Goal: Task Accomplishment & Management: Use online tool/utility

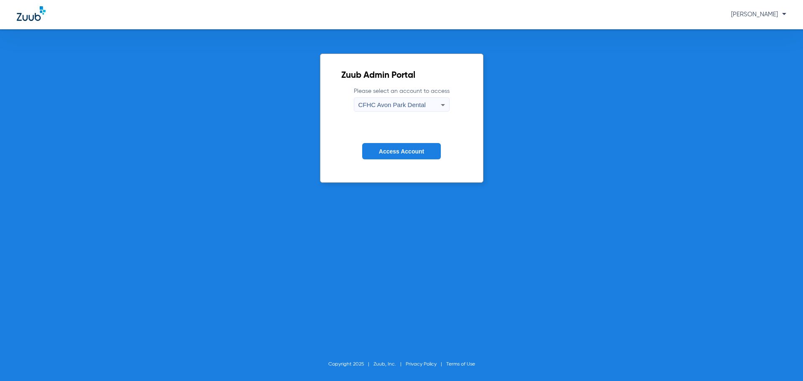
click at [442, 103] on icon at bounding box center [443, 105] width 10 height 10
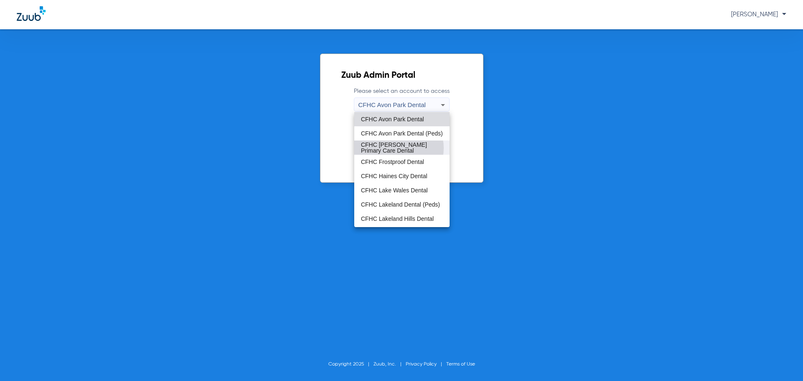
click at [396, 148] on span "CFHC Davenport Primary Care Dental" at bounding box center [402, 148] width 82 height 12
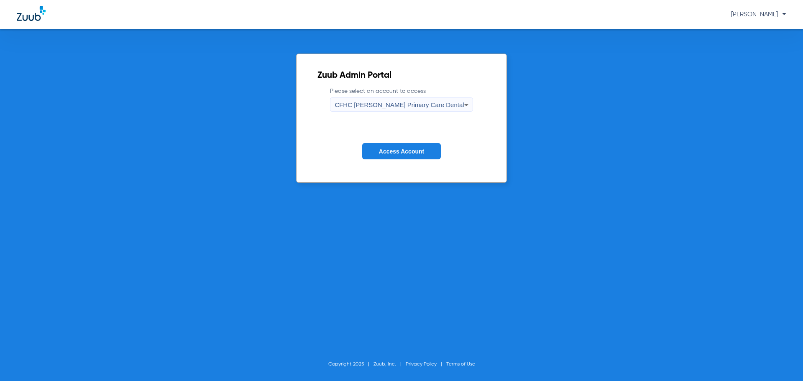
click at [411, 153] on span "Access Account" at bounding box center [401, 151] width 45 height 7
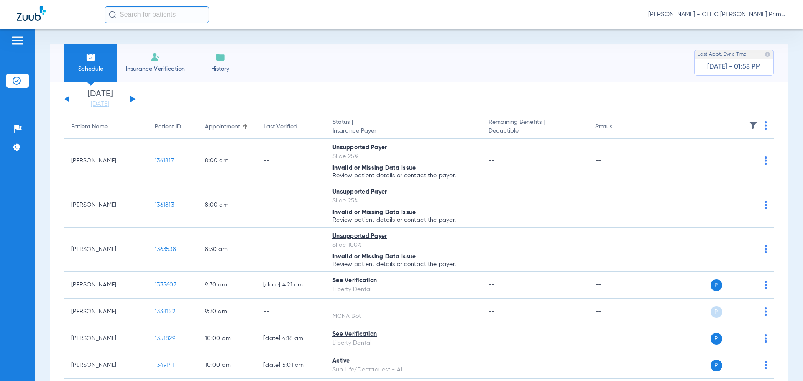
click at [130, 97] on button at bounding box center [132, 99] width 5 height 6
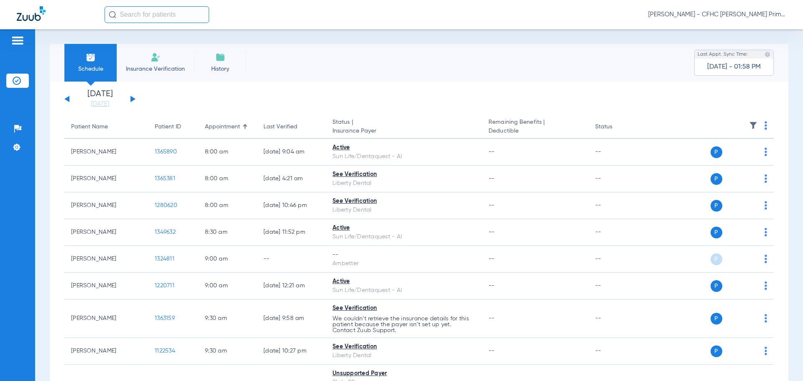
click at [132, 97] on button at bounding box center [132, 99] width 5 height 6
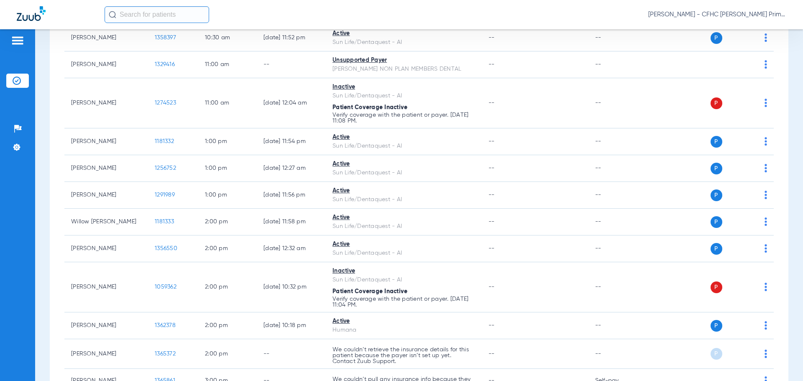
scroll to position [498, 0]
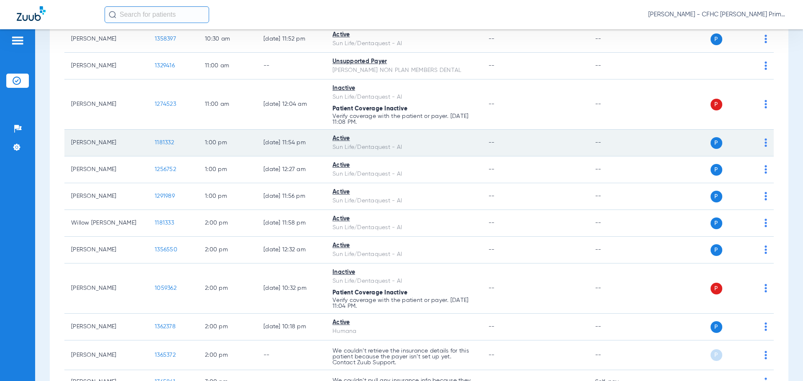
click at [164, 143] on span "1181332" at bounding box center [164, 143] width 19 height 6
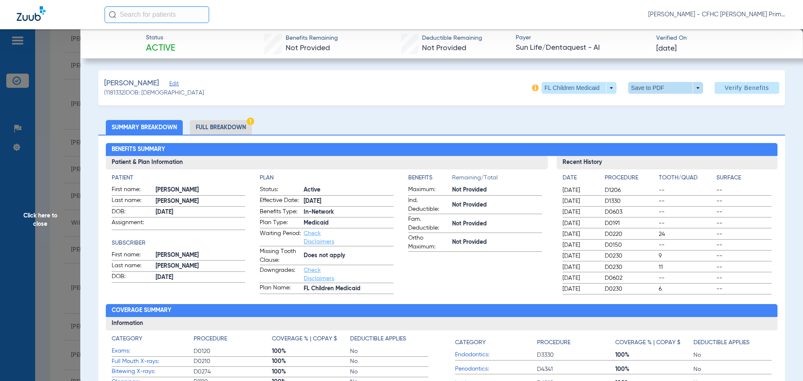
click at [662, 90] on span at bounding box center [665, 88] width 20 height 20
click at [658, 103] on span "Save to PDF" at bounding box center [662, 105] width 33 height 6
click at [45, 225] on span "Click here to close" at bounding box center [40, 219] width 80 height 381
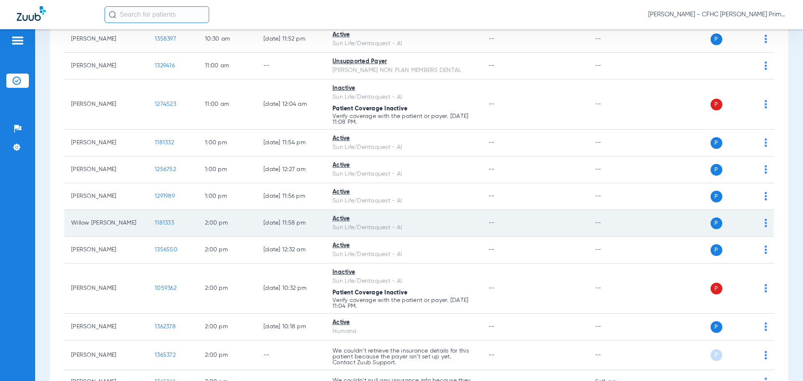
click at [163, 223] on span "1181333" at bounding box center [164, 223] width 19 height 6
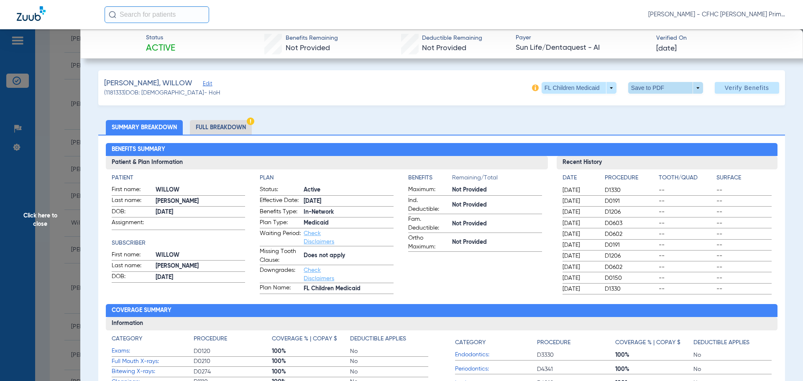
click at [656, 83] on span at bounding box center [665, 88] width 20 height 20
click at [222, 125] on div at bounding box center [401, 190] width 803 height 381
click at [222, 125] on li "Full Breakdown" at bounding box center [221, 127] width 62 height 15
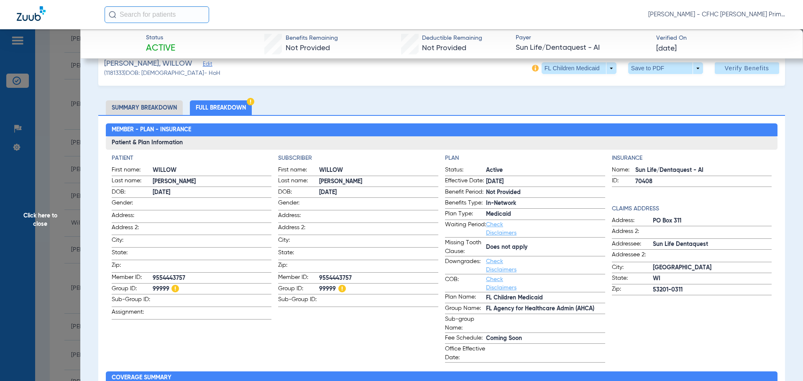
scroll to position [0, 0]
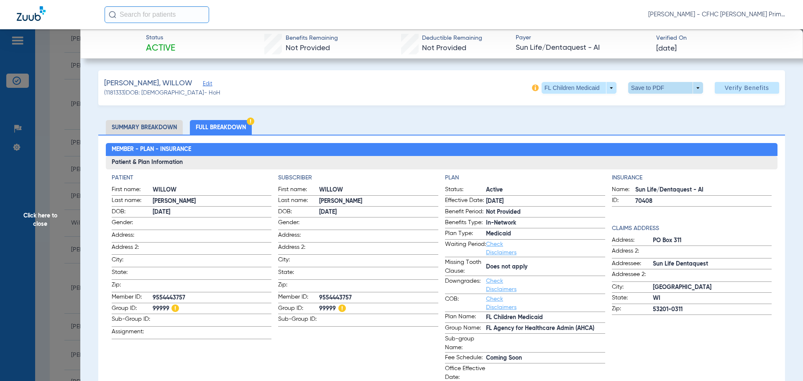
click at [666, 85] on span at bounding box center [665, 88] width 20 height 20
click at [662, 105] on span "Save to PDF" at bounding box center [662, 105] width 33 height 6
click at [42, 217] on span "Click here to close" at bounding box center [40, 219] width 80 height 381
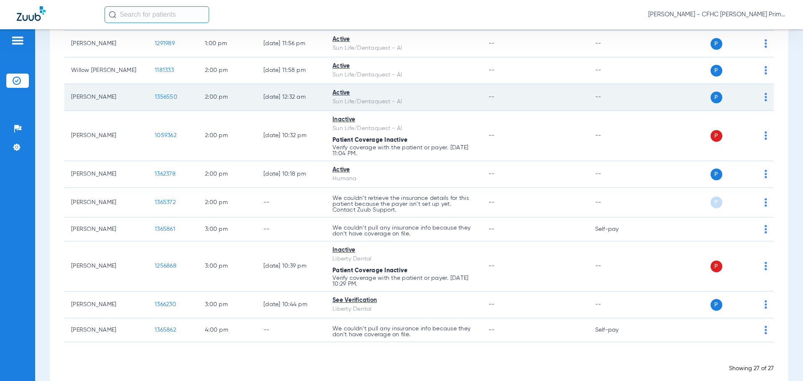
scroll to position [666, 0]
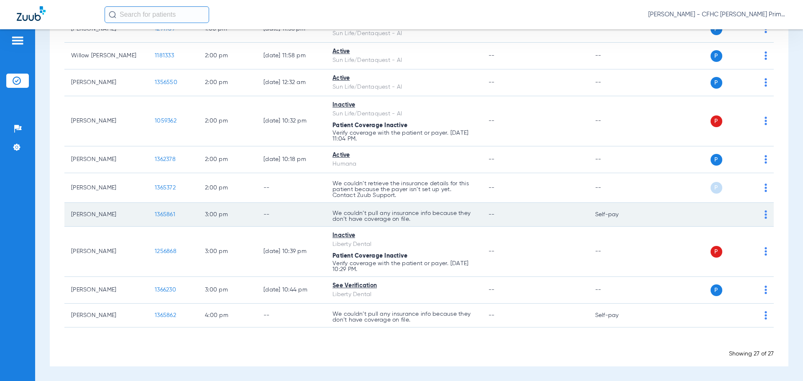
click at [164, 217] on span "1365861" at bounding box center [165, 215] width 20 height 6
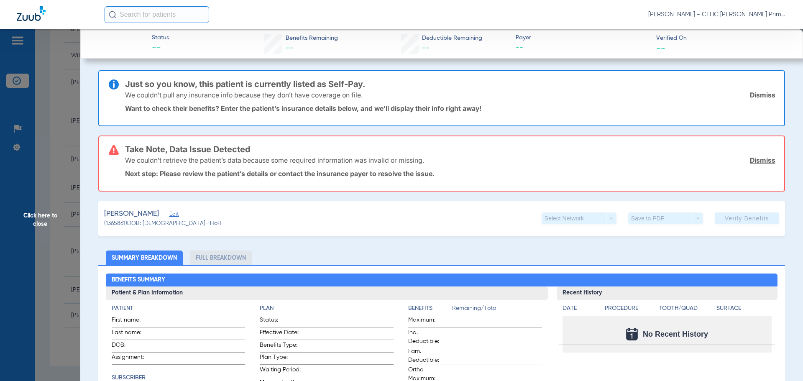
click at [750, 94] on link "Dismiss" at bounding box center [763, 95] width 26 height 8
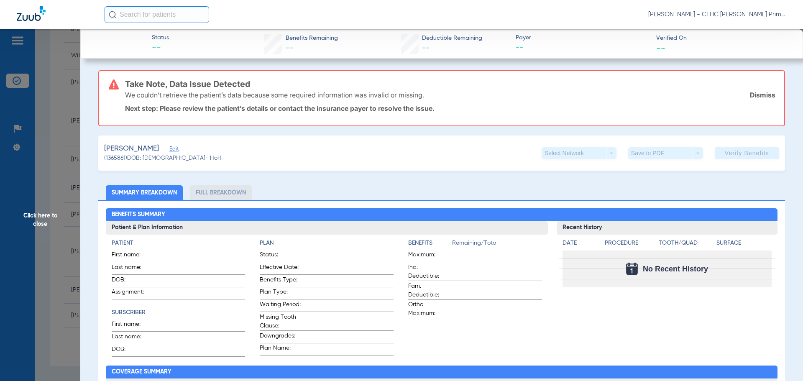
click at [750, 94] on link "Dismiss" at bounding box center [763, 95] width 26 height 8
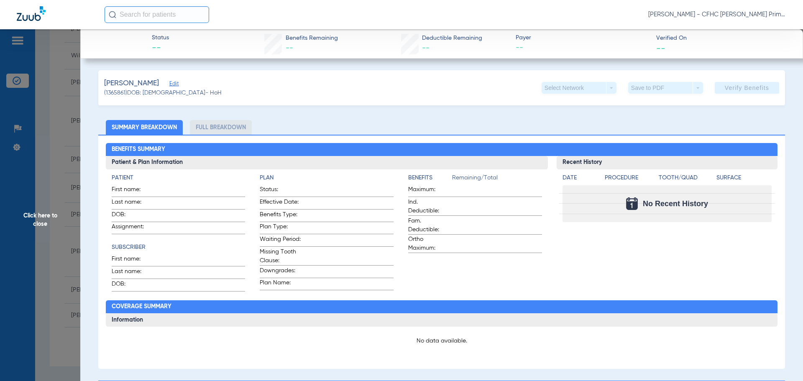
click at [177, 86] on span "Edit" at bounding box center [173, 85] width 8 height 8
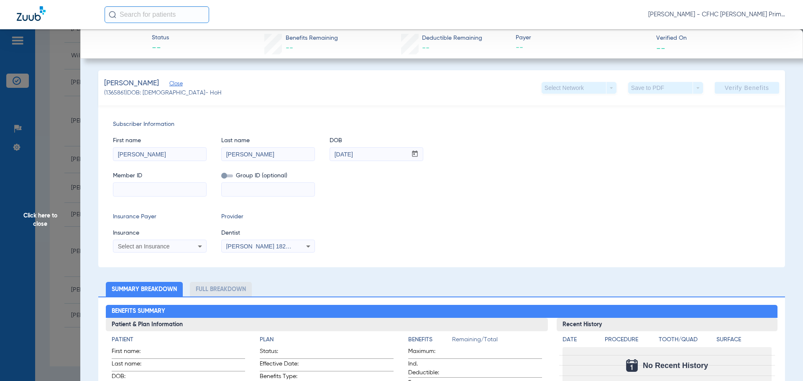
click at [167, 189] on input at bounding box center [159, 189] width 93 height 13
paste input "9495209021"
type input "9495209021"
click at [197, 247] on icon at bounding box center [200, 246] width 10 height 10
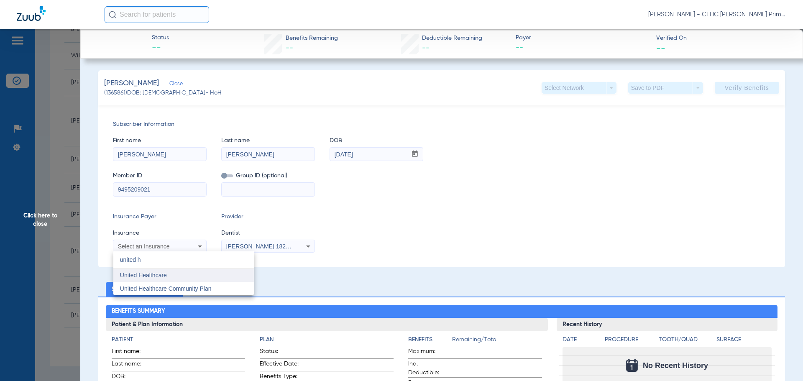
type input "united h"
click at [186, 278] on mat-option "United Healthcare" at bounding box center [183, 275] width 140 height 13
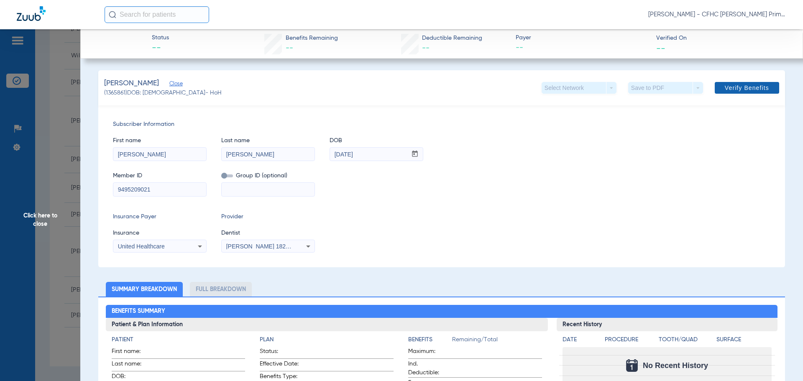
click at [741, 87] on span "Verify Benefits" at bounding box center [747, 87] width 44 height 7
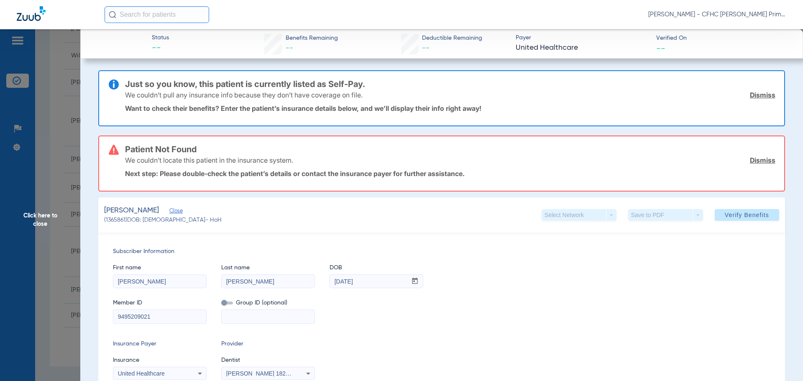
click at [755, 94] on link "Dismiss" at bounding box center [763, 95] width 26 height 8
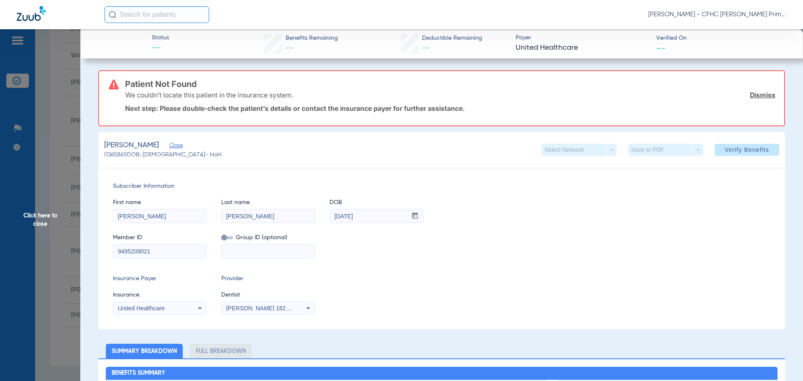
click at [755, 94] on link "Dismiss" at bounding box center [763, 95] width 26 height 8
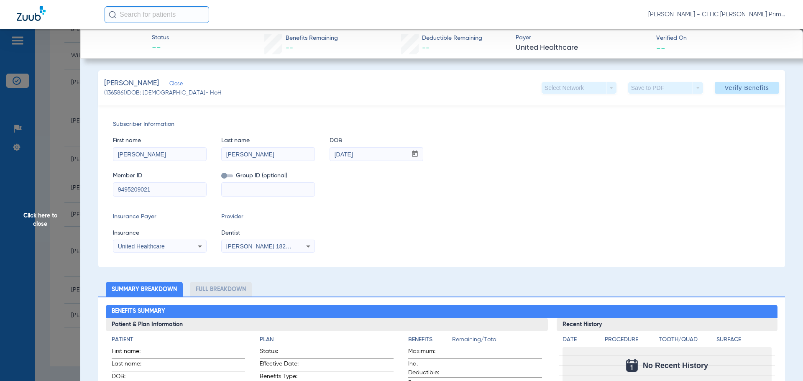
click at [199, 246] on icon at bounding box center [200, 246] width 4 height 2
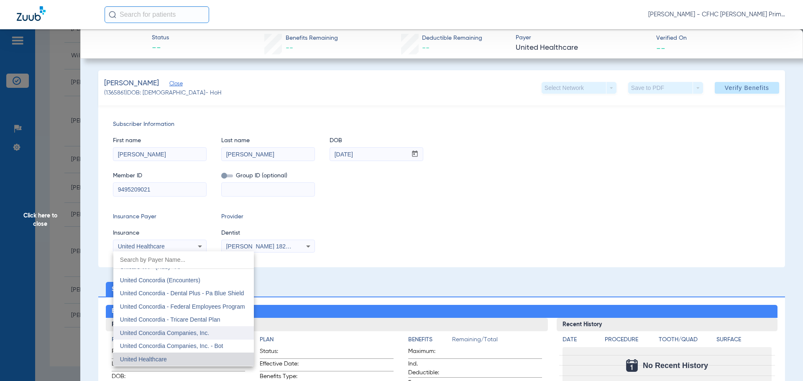
scroll to position [4976, 0]
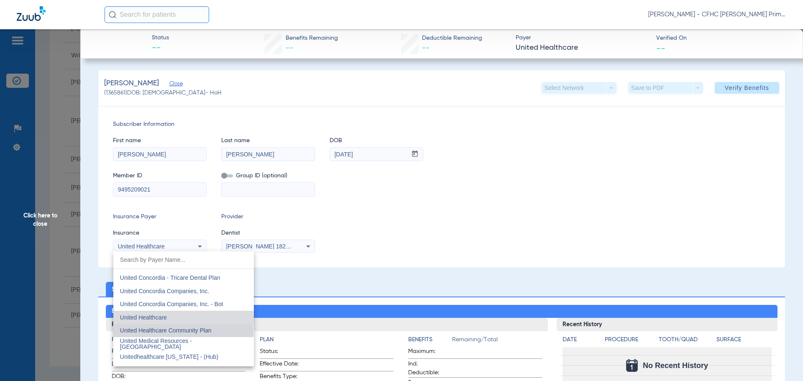
click at [183, 332] on span "United Healthcare Community Plan" at bounding box center [166, 330] width 92 height 7
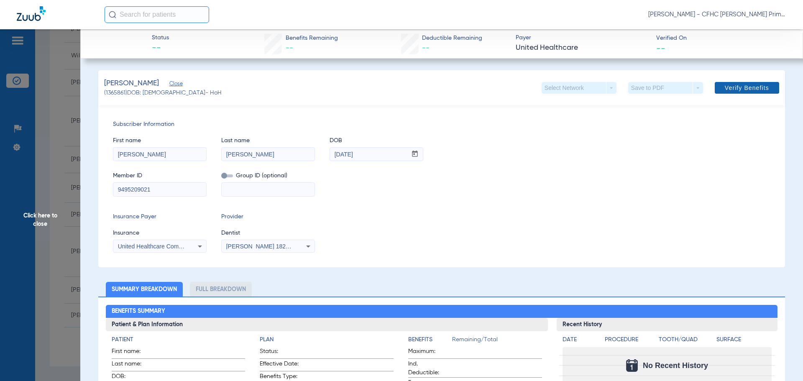
click at [741, 89] on span "Verify Benefits" at bounding box center [747, 87] width 44 height 7
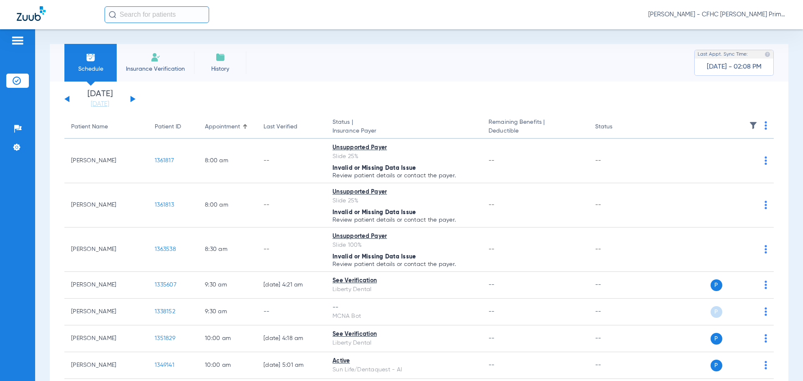
click at [133, 97] on div "Sunday 06-15-2025 Monday 06-16-2025 Tuesday 06-17-2025 Wednesday 06-18-2025 Thu…" at bounding box center [99, 99] width 71 height 18
click at [131, 97] on button at bounding box center [132, 99] width 5 height 6
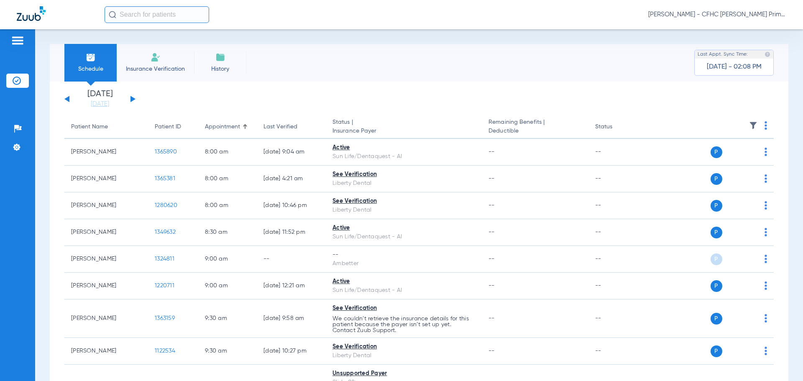
click at [131, 97] on button at bounding box center [132, 99] width 5 height 6
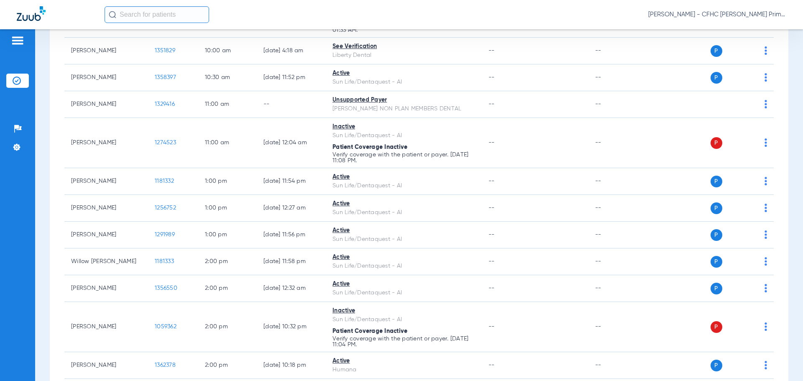
scroll to position [666, 0]
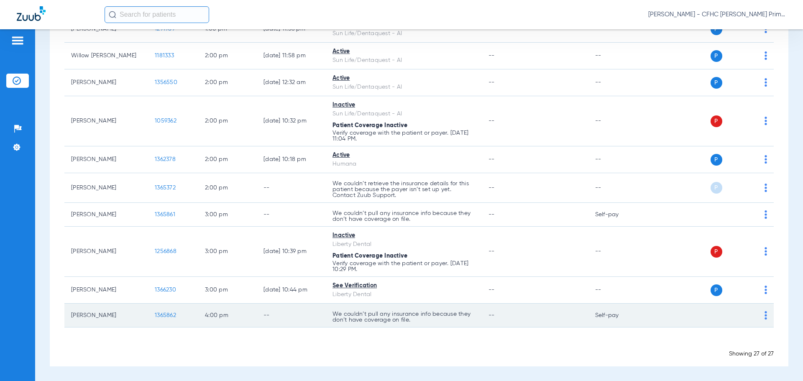
click at [166, 312] on span "1365862" at bounding box center [165, 315] width 21 height 6
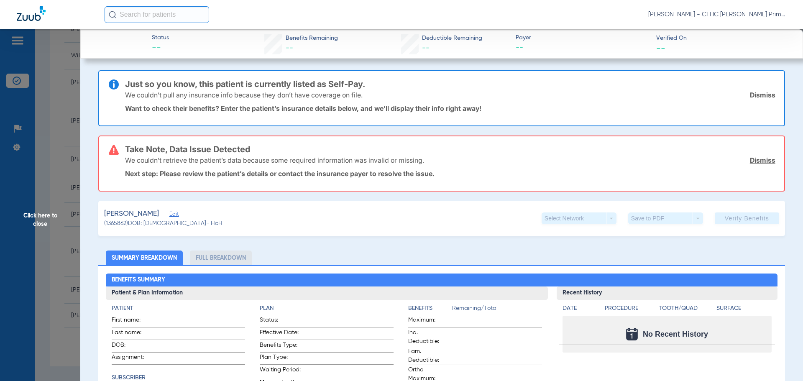
click at [762, 96] on link "Dismiss" at bounding box center [763, 95] width 26 height 8
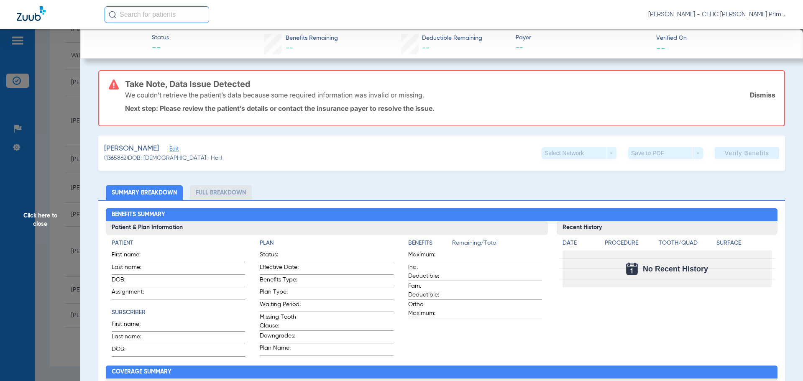
click at [762, 96] on link "Dismiss" at bounding box center [763, 95] width 26 height 8
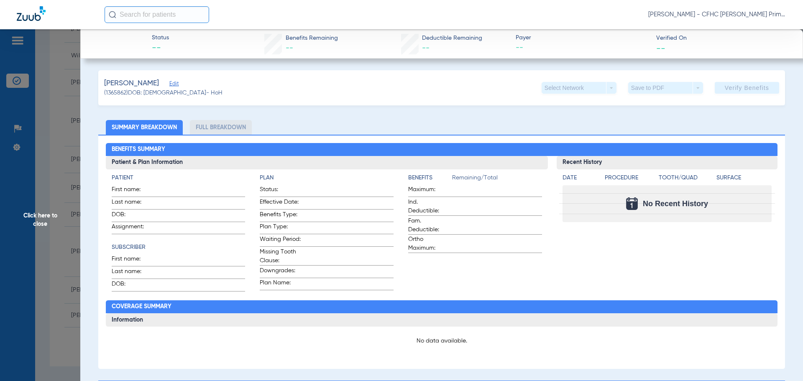
click at [177, 84] on span "Edit" at bounding box center [173, 85] width 8 height 8
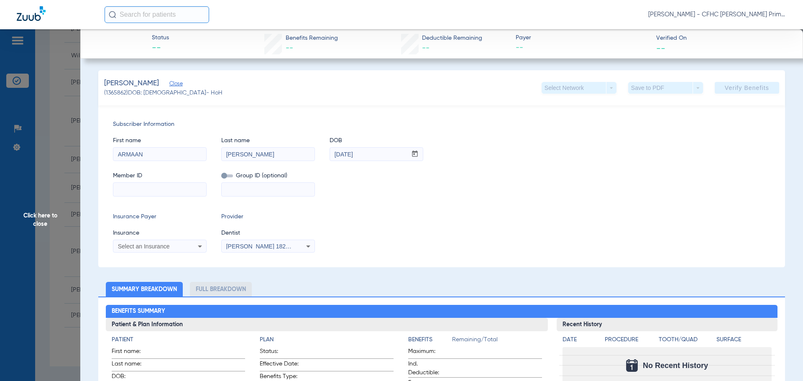
paste input "9630194856"
type input "9630194856"
click at [147, 245] on span "Select an Insurance" at bounding box center [144, 246] width 52 height 7
click at [147, 258] on input "united healtcare" at bounding box center [183, 259] width 140 height 17
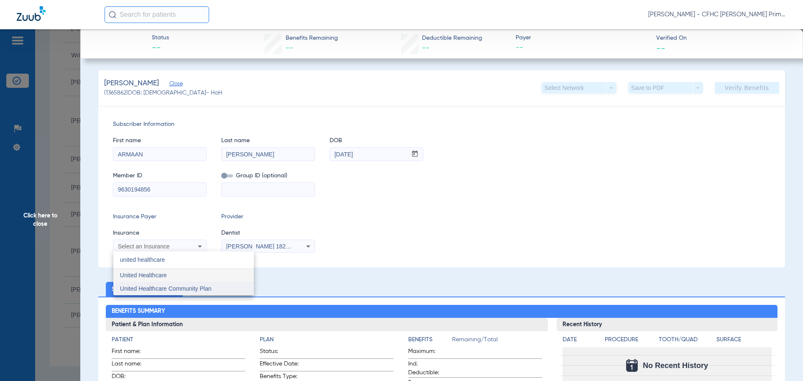
type input "united healthcare"
click at [188, 287] on span "United Healthcare Community Plan" at bounding box center [166, 288] width 92 height 7
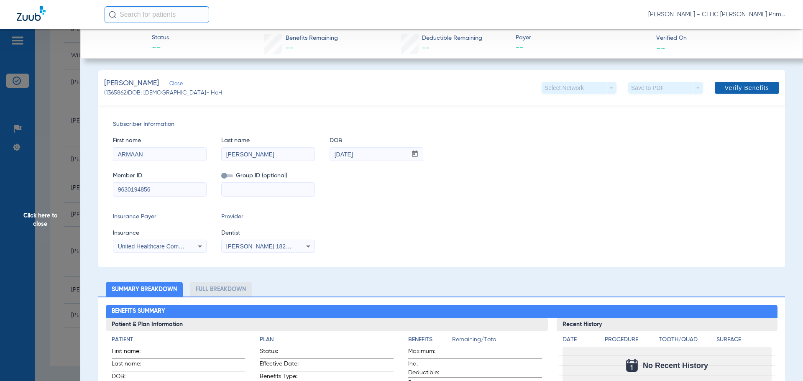
click at [735, 91] on span "Verify Benefits" at bounding box center [747, 87] width 44 height 7
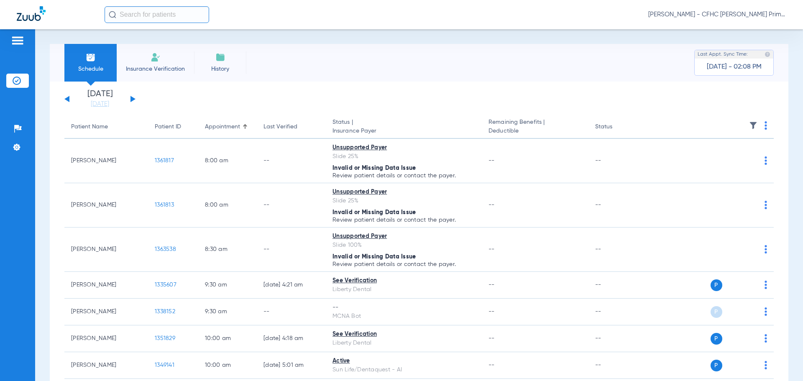
click at [133, 99] on button at bounding box center [132, 99] width 5 height 6
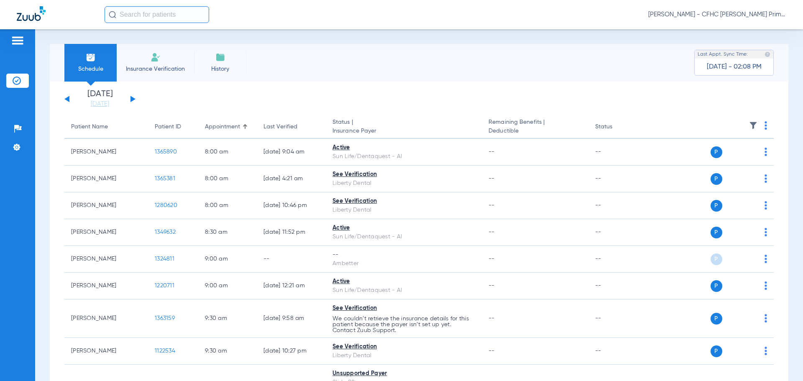
click at [133, 99] on button at bounding box center [132, 99] width 5 height 6
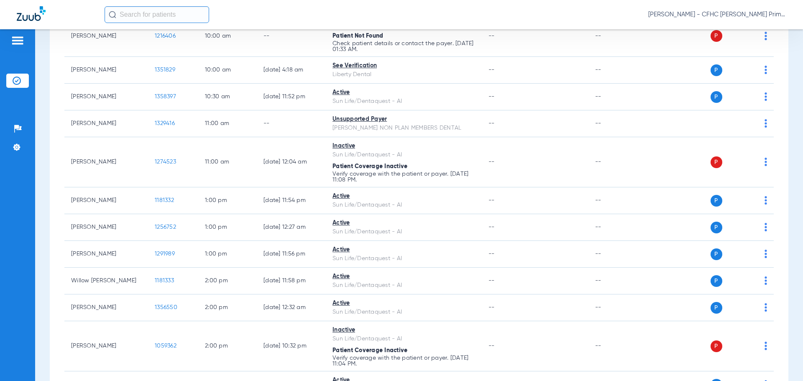
scroll to position [460, 0]
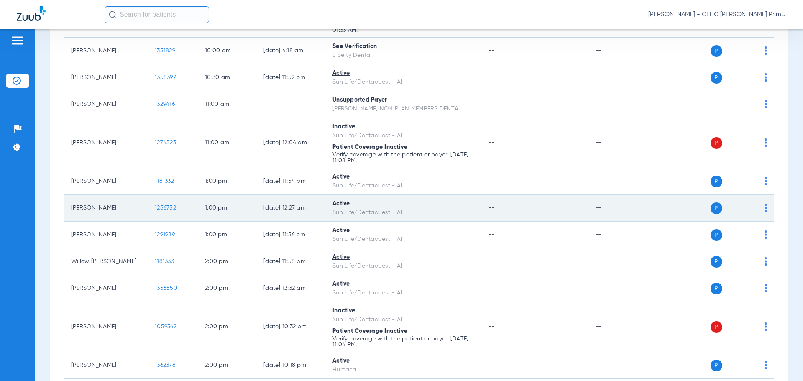
click at [173, 206] on span "1256752" at bounding box center [165, 208] width 21 height 6
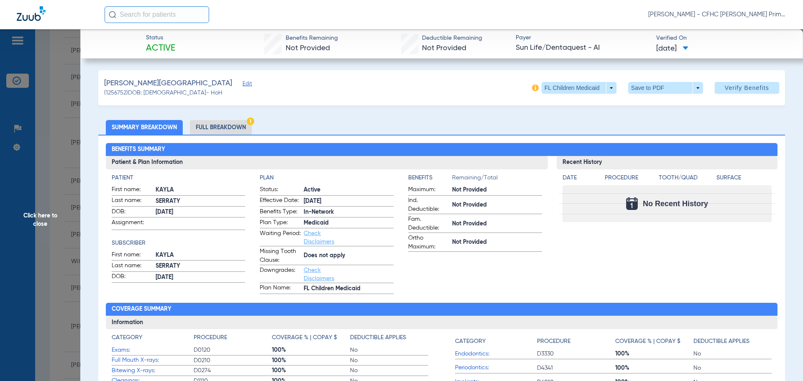
click at [210, 128] on li "Full Breakdown" at bounding box center [221, 127] width 62 height 15
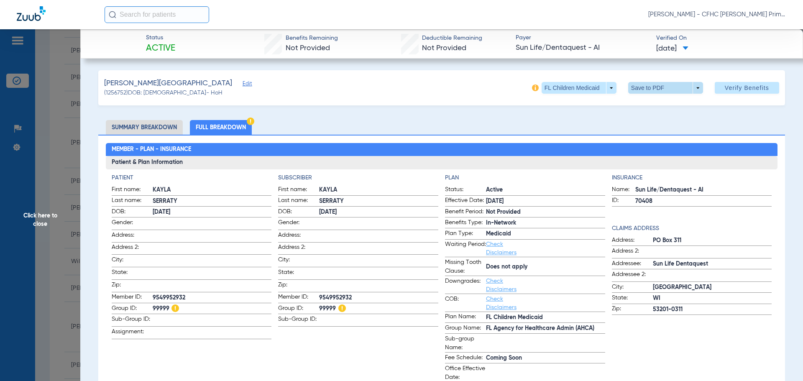
click at [674, 87] on span at bounding box center [665, 88] width 75 height 12
click at [669, 103] on span "Save to PDF" at bounding box center [662, 105] width 33 height 6
click at [48, 214] on span "Click here to close" at bounding box center [40, 219] width 80 height 381
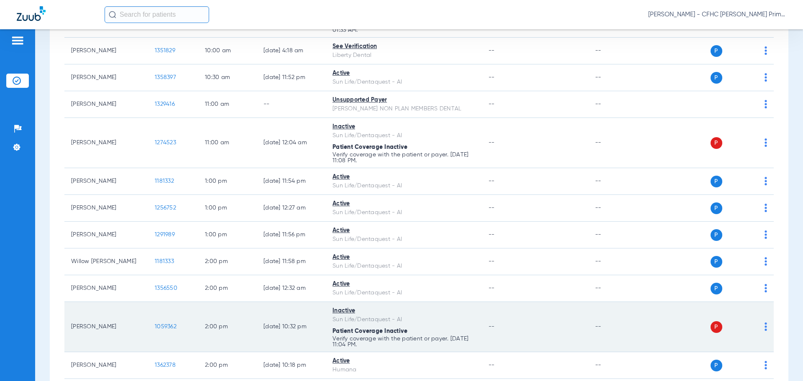
click at [162, 327] on span "1059362" at bounding box center [166, 327] width 22 height 6
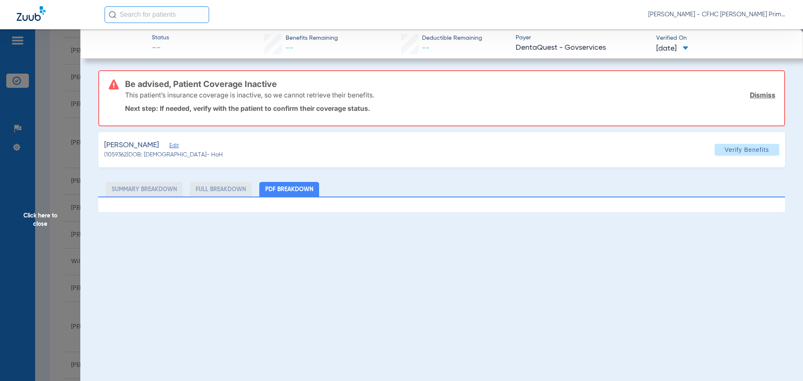
click at [760, 97] on link "Dismiss" at bounding box center [763, 95] width 26 height 8
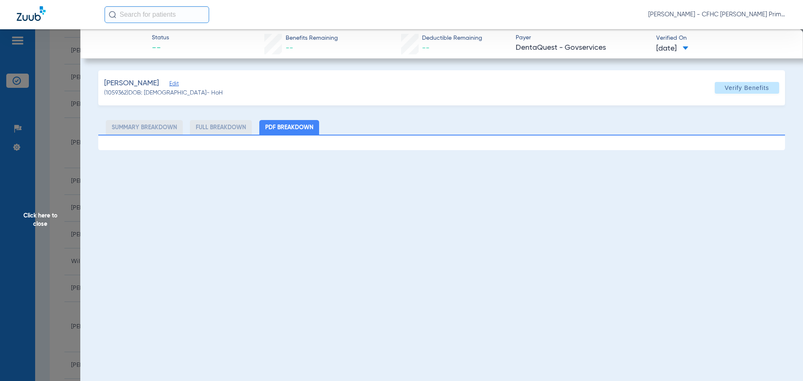
click at [174, 84] on span "Edit" at bounding box center [173, 85] width 8 height 8
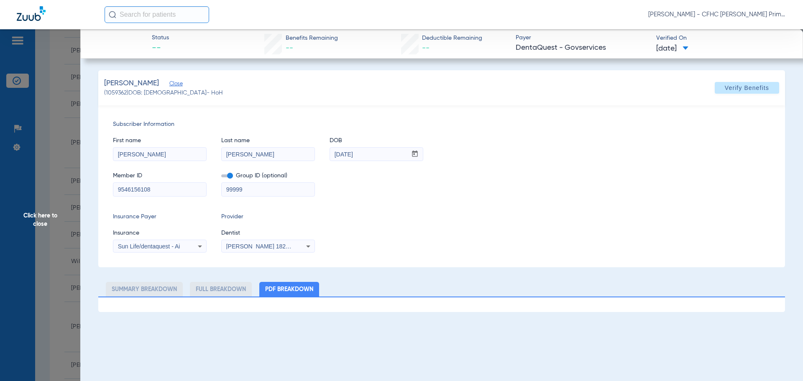
click at [228, 176] on span at bounding box center [227, 175] width 12 height 3
click at [221, 177] on input "checkbox" at bounding box center [221, 177] width 0 height 0
drag, startPoint x: 117, startPoint y: 189, endPoint x: 153, endPoint y: 189, distance: 35.5
click at [153, 189] on input "9546156108" at bounding box center [159, 189] width 93 height 13
click at [737, 86] on span "Verify Benefits" at bounding box center [747, 87] width 44 height 7
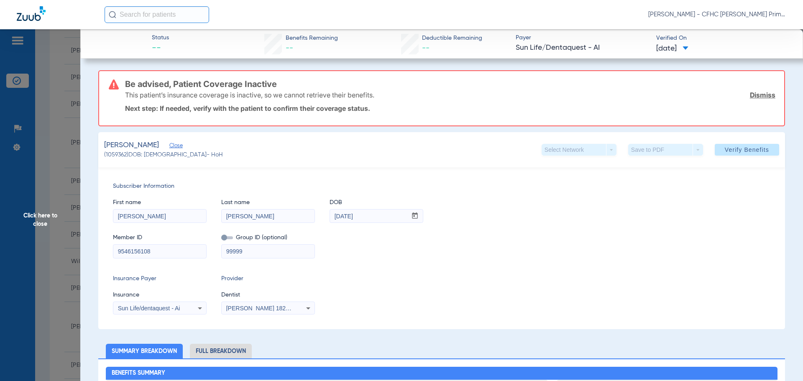
click at [761, 94] on link "Dismiss" at bounding box center [763, 95] width 26 height 8
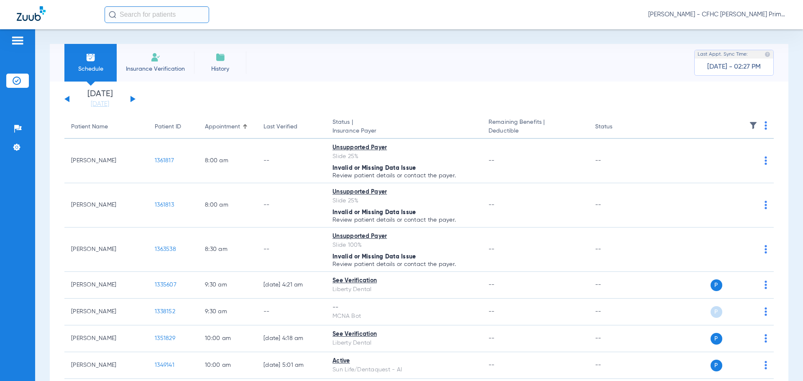
click at [132, 98] on button at bounding box center [132, 99] width 5 height 6
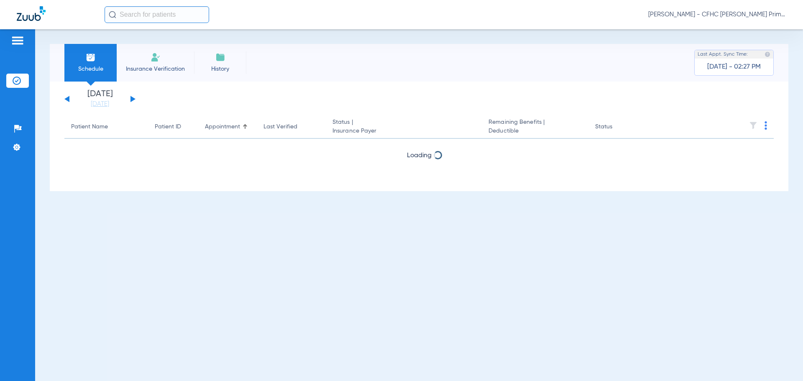
click at [132, 98] on button at bounding box center [132, 99] width 5 height 6
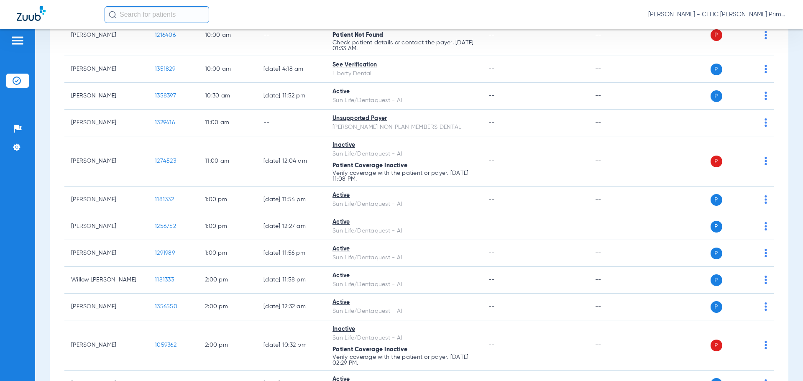
scroll to position [460, 0]
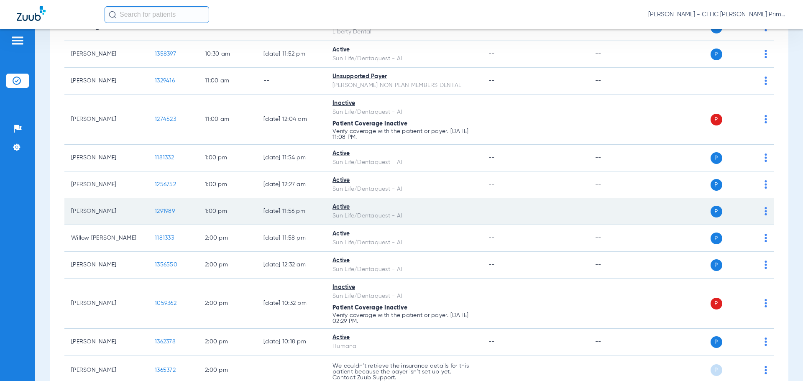
click at [158, 212] on span "1291989" at bounding box center [165, 211] width 20 height 6
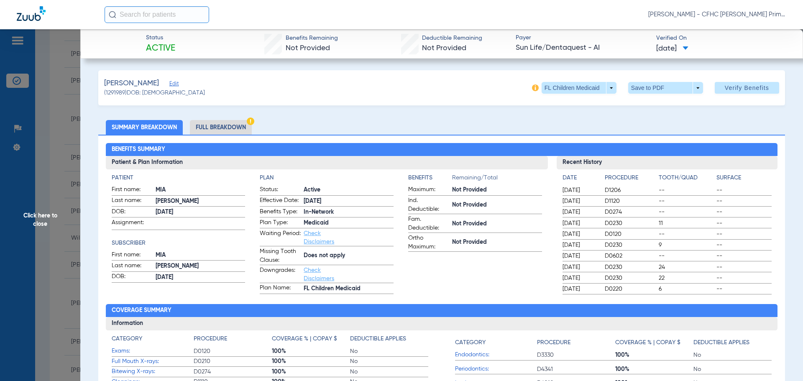
click at [226, 125] on li "Full Breakdown" at bounding box center [221, 127] width 62 height 15
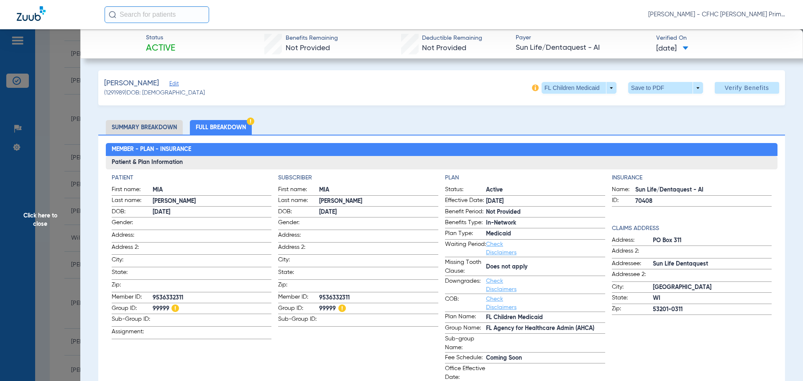
click at [655, 89] on span at bounding box center [665, 88] width 20 height 20
click at [652, 105] on span "Save to PDF" at bounding box center [662, 105] width 33 height 6
click at [47, 217] on span "Click here to close" at bounding box center [40, 219] width 80 height 381
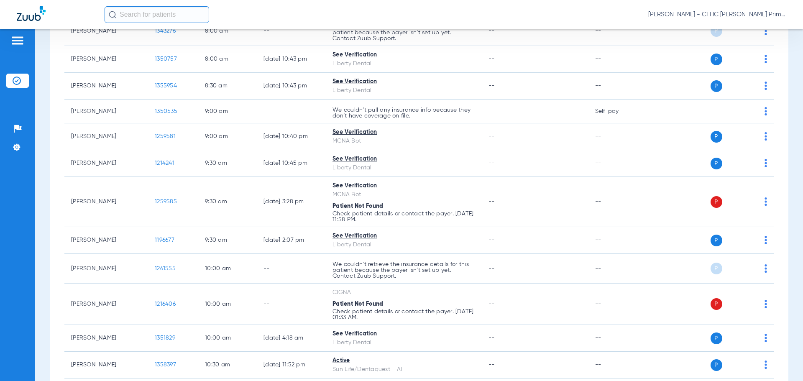
scroll to position [125, 0]
